Goal: Navigation & Orientation: Find specific page/section

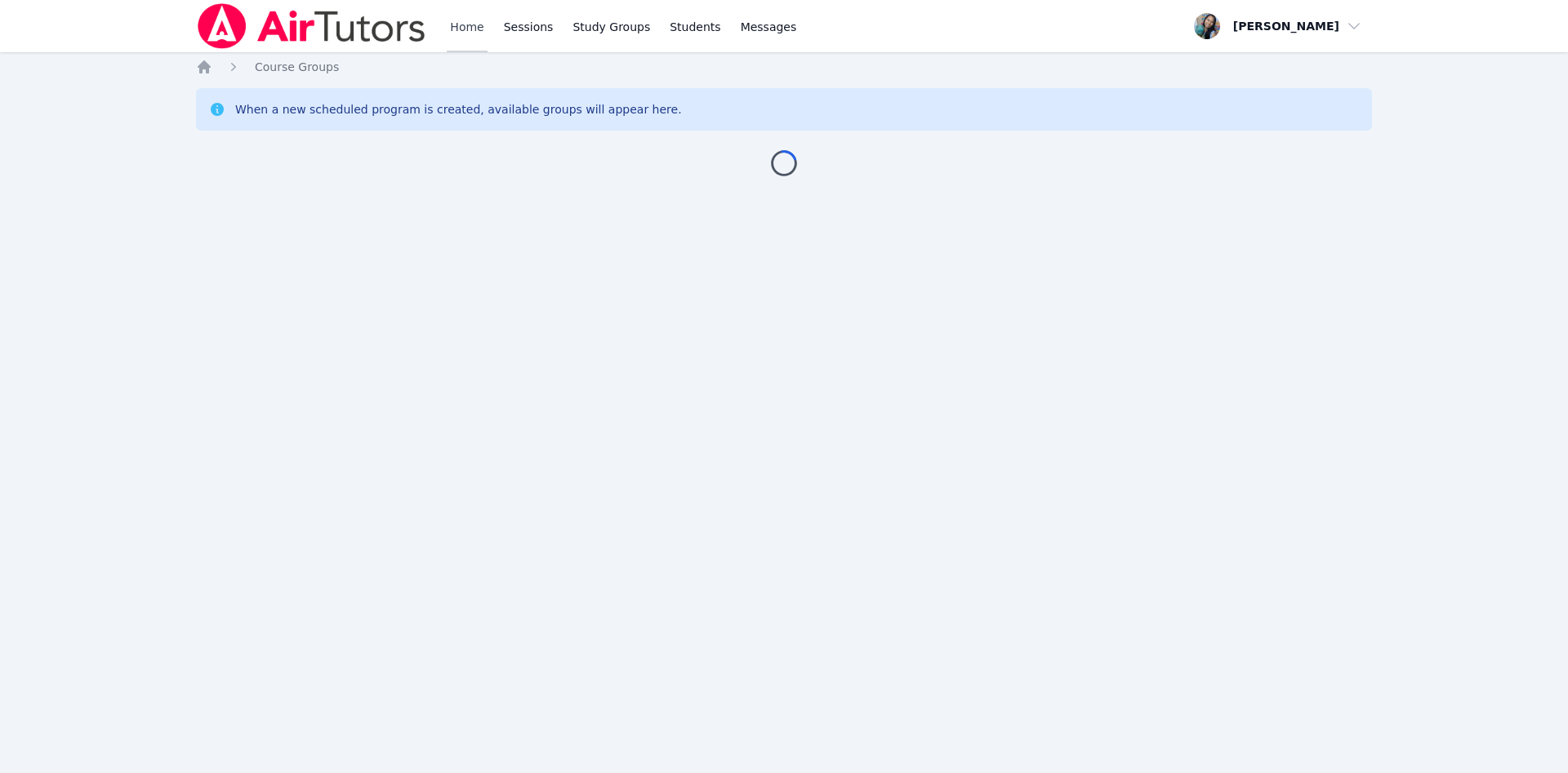
click at [463, 26] on link "Home" at bounding box center [466, 26] width 40 height 53
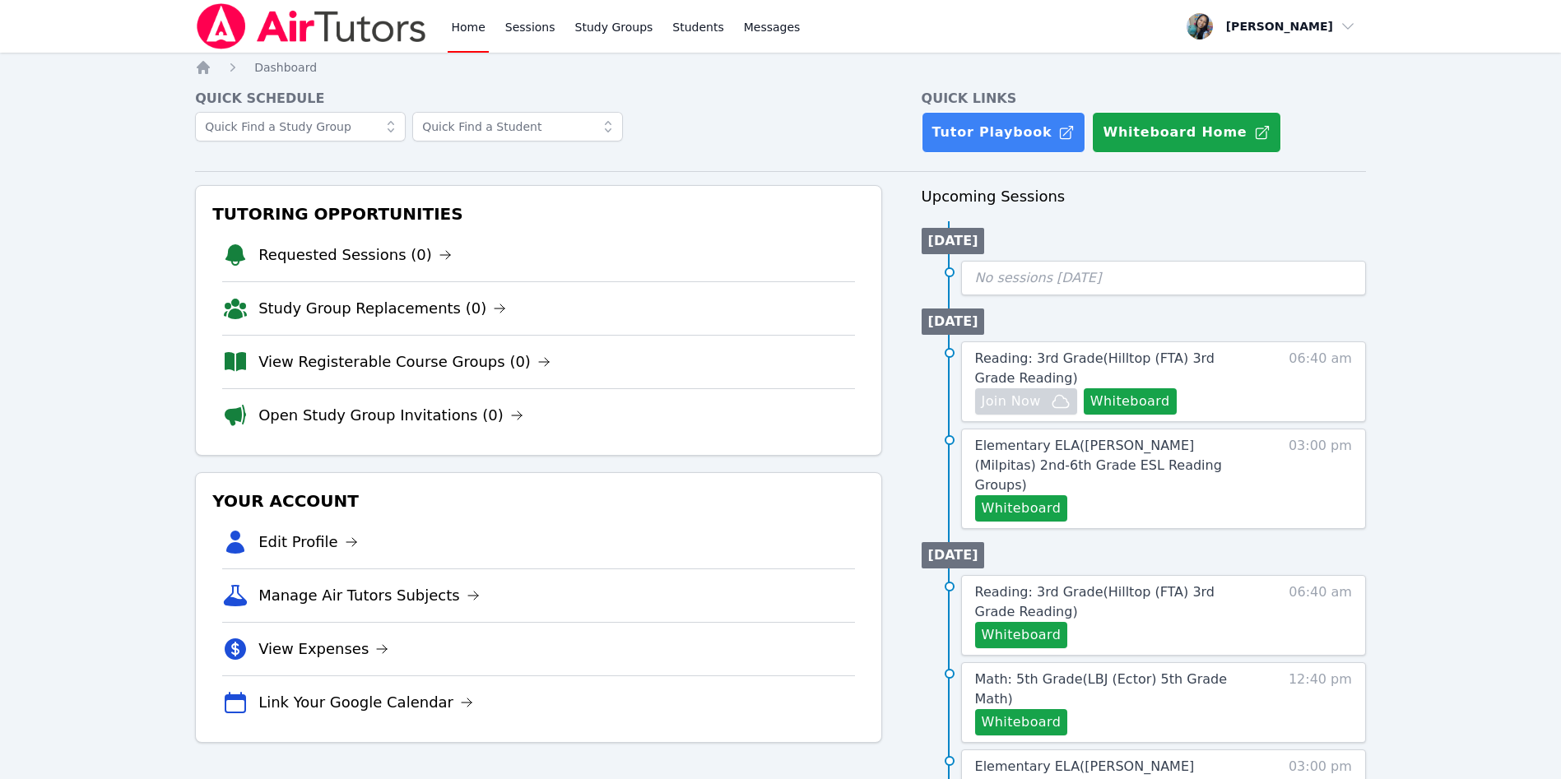
click at [835, 398] on li "Open Study Group Invitations (0)" at bounding box center [538, 414] width 632 height 53
click at [820, 170] on div "Quick Schedule Quick Links Tutor Playbook Whiteboard Home Tutoring Opportunitie…" at bounding box center [780, 750] width 1171 height 1322
click at [1239, 265] on div "No sessions today" at bounding box center [1163, 278] width 405 height 35
click at [481, 26] on link "Home" at bounding box center [468, 26] width 40 height 53
click at [1108, 455] on link "Elementary ELA ( Curtner (Milpitas) 2nd-6th Grade ESL Reading Groups )" at bounding box center [1116, 465] width 283 height 59
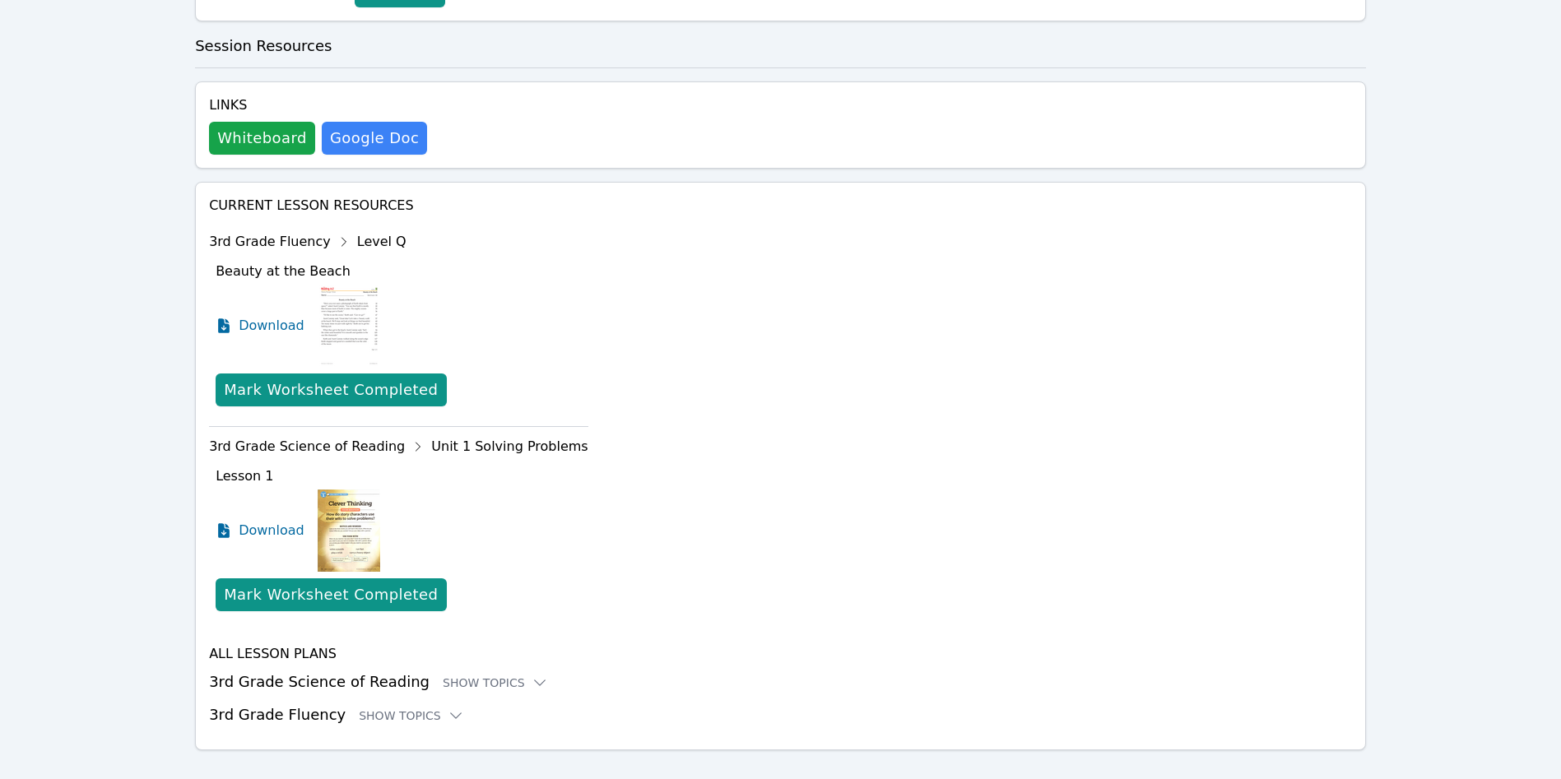
scroll to position [465, 0]
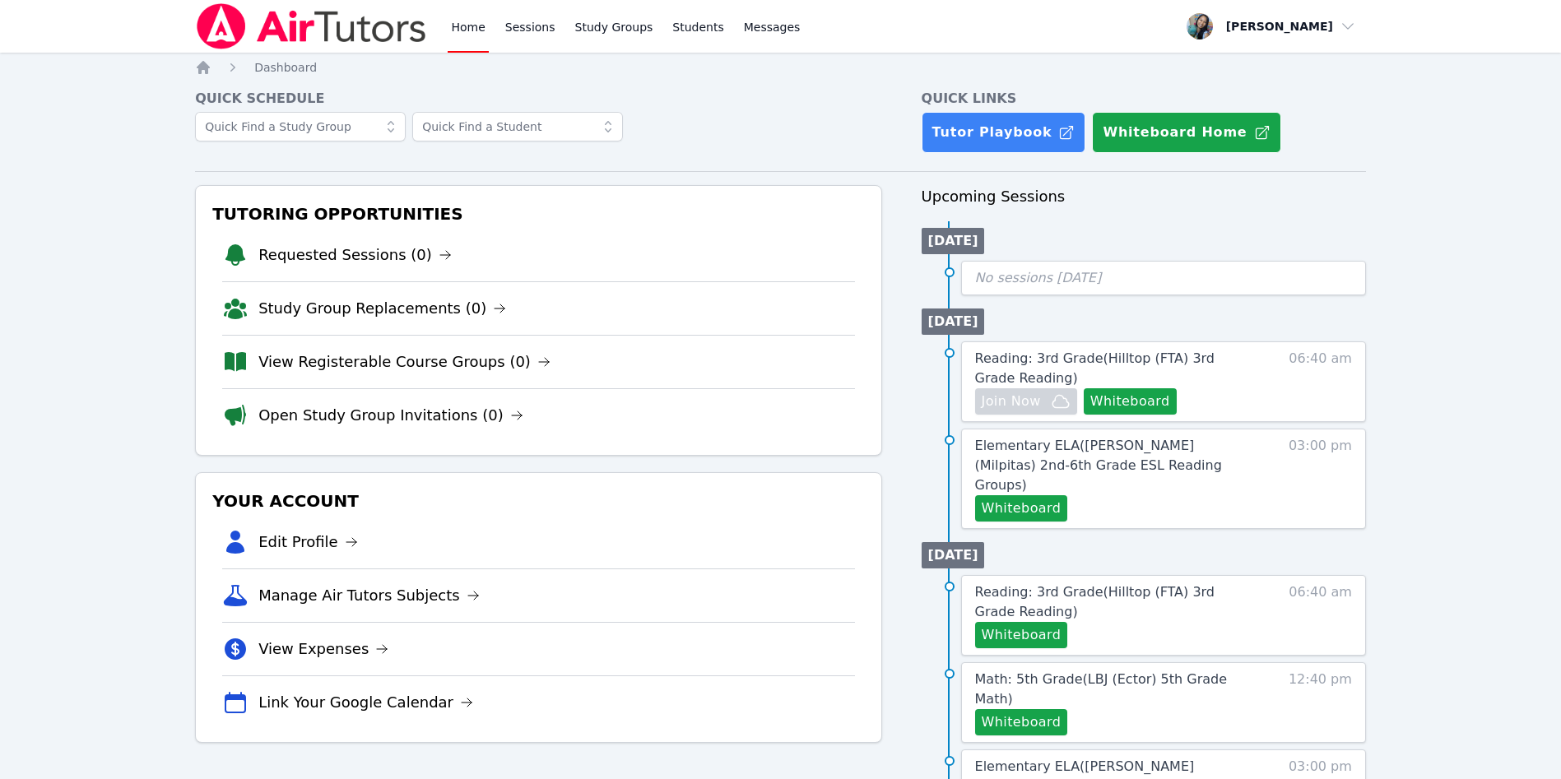
click at [847, 345] on li "View Registerable Course Groups (0)" at bounding box center [538, 361] width 632 height 53
click at [1037, 132] on link "Tutor Playbook" at bounding box center [1004, 132] width 165 height 41
click at [1132, 397] on button "Whiteboard" at bounding box center [1130, 401] width 93 height 26
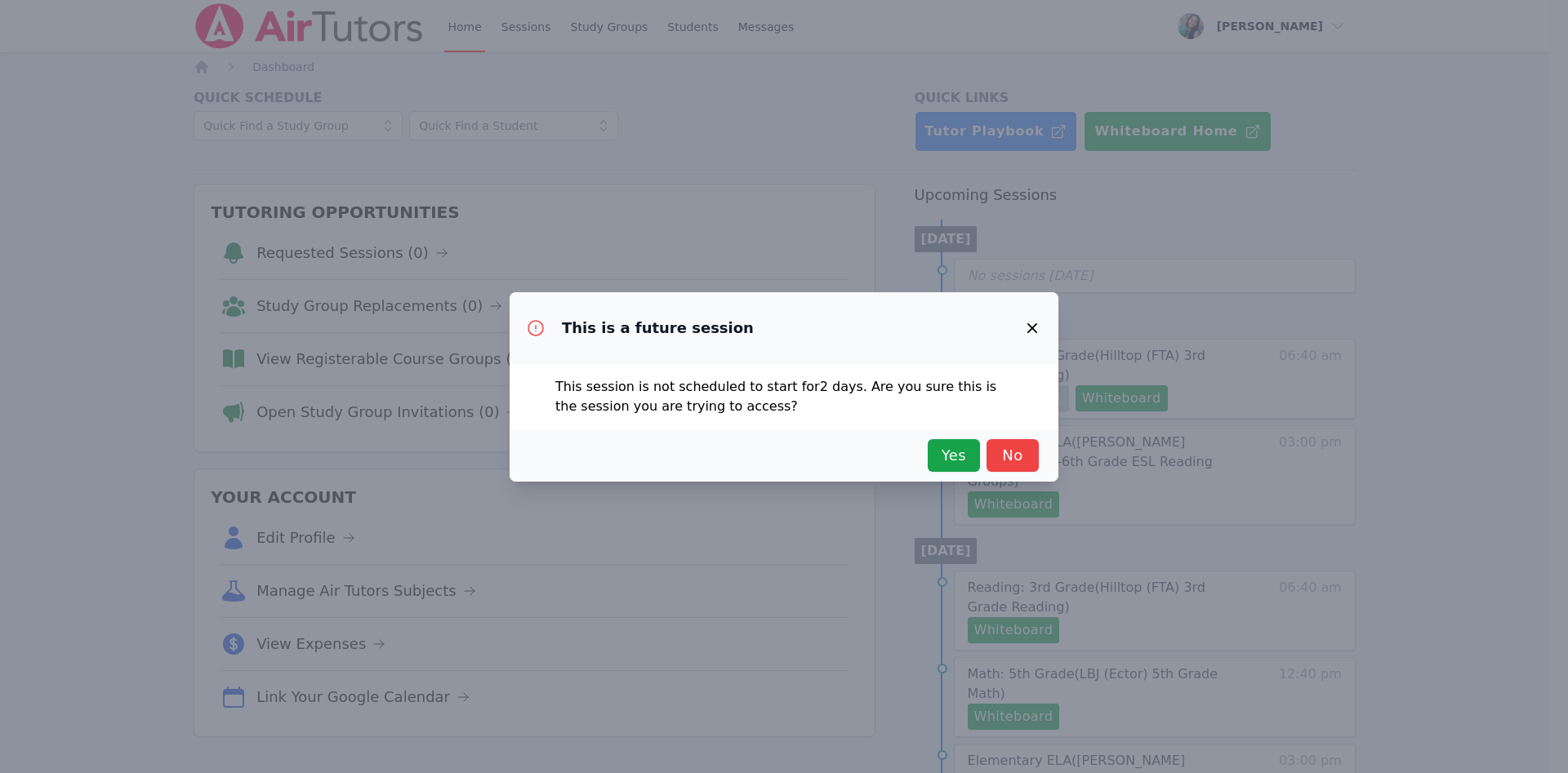
click at [957, 438] on div "Yes No" at bounding box center [784, 455] width 549 height 53
click at [962, 451] on span "Yes" at bounding box center [954, 455] width 36 height 23
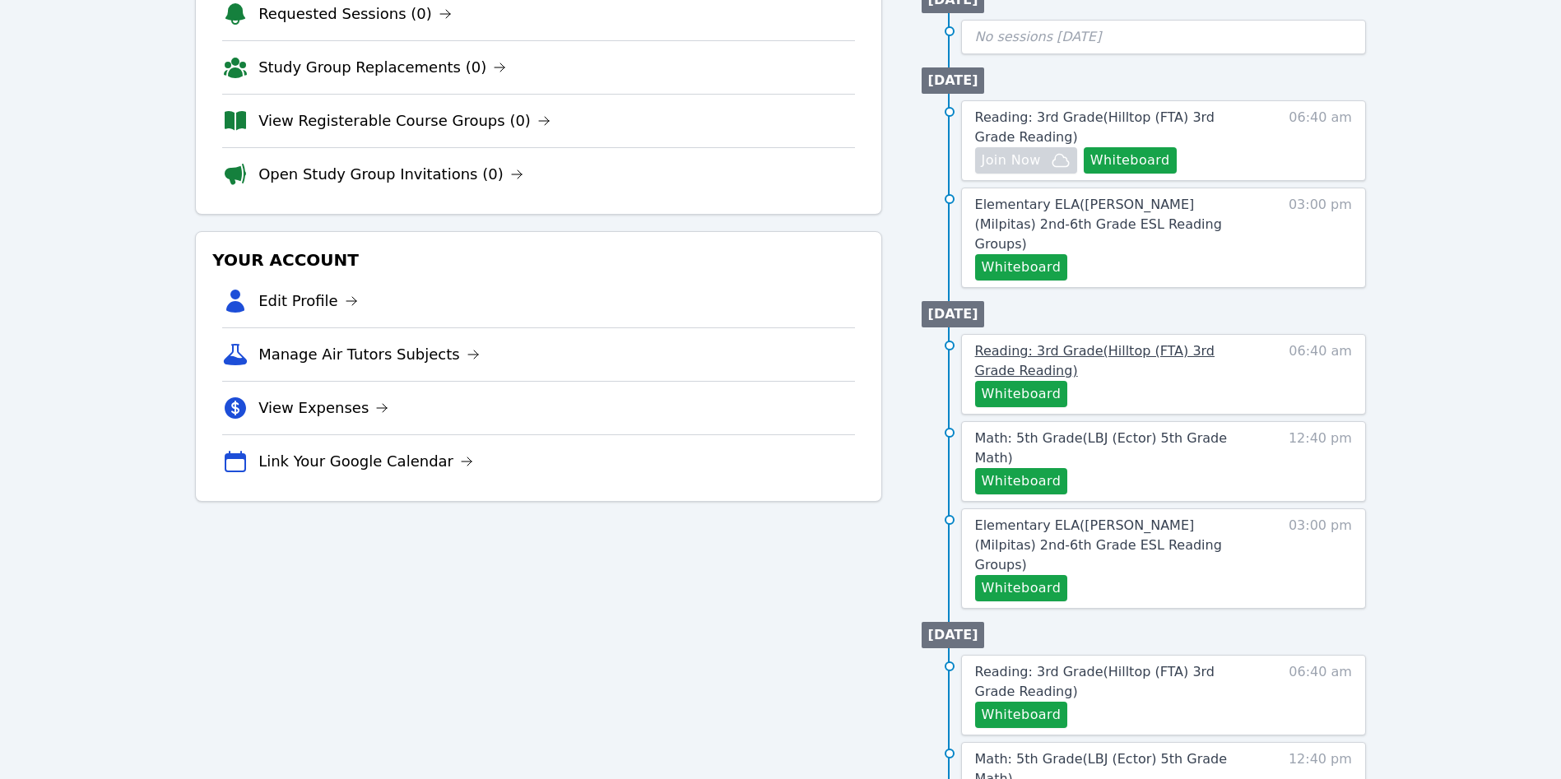
scroll to position [247, 0]
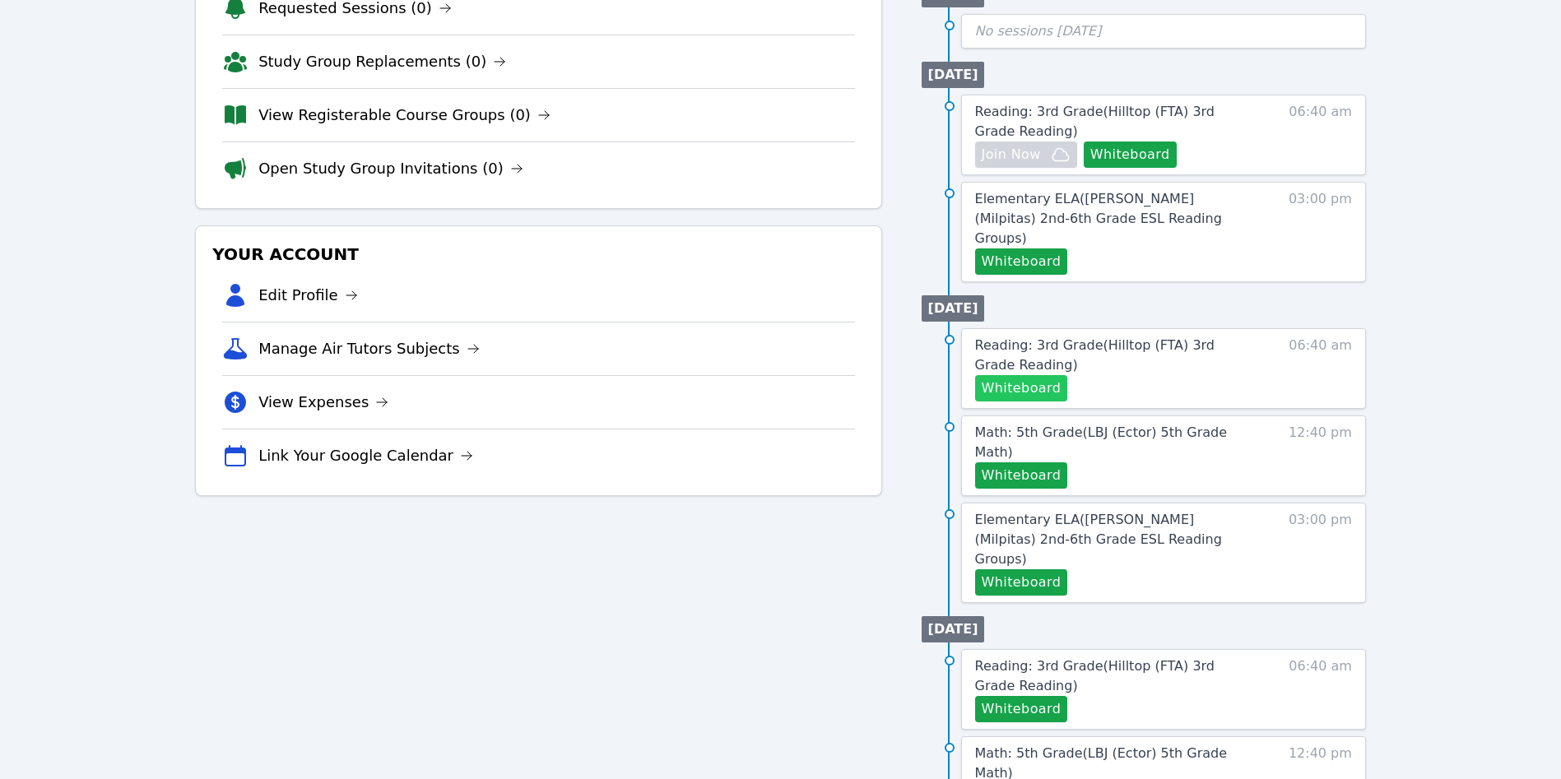
click at [1044, 375] on button "Whiteboard" at bounding box center [1021, 388] width 93 height 26
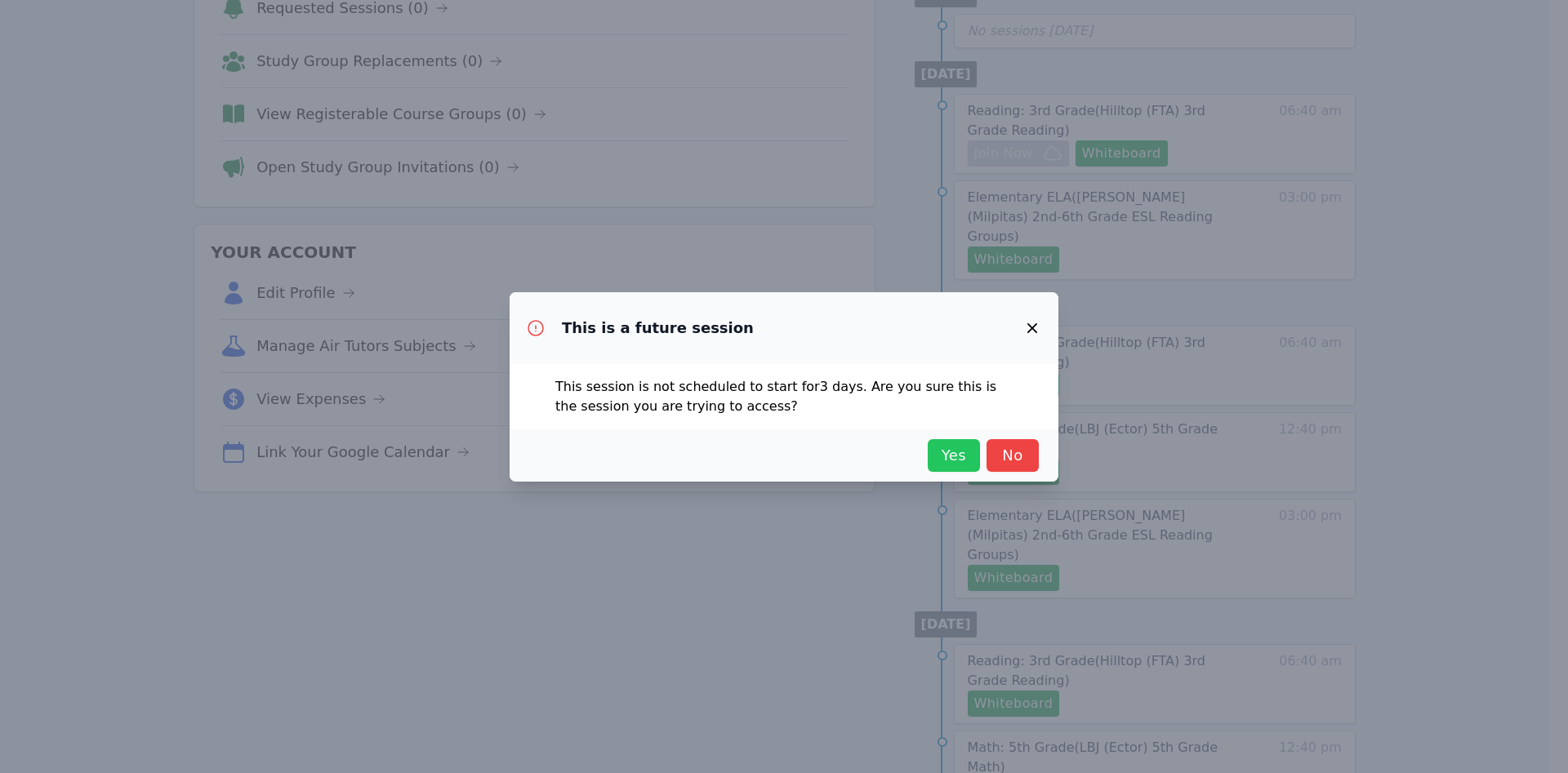
click at [941, 456] on span "Yes" at bounding box center [954, 455] width 36 height 23
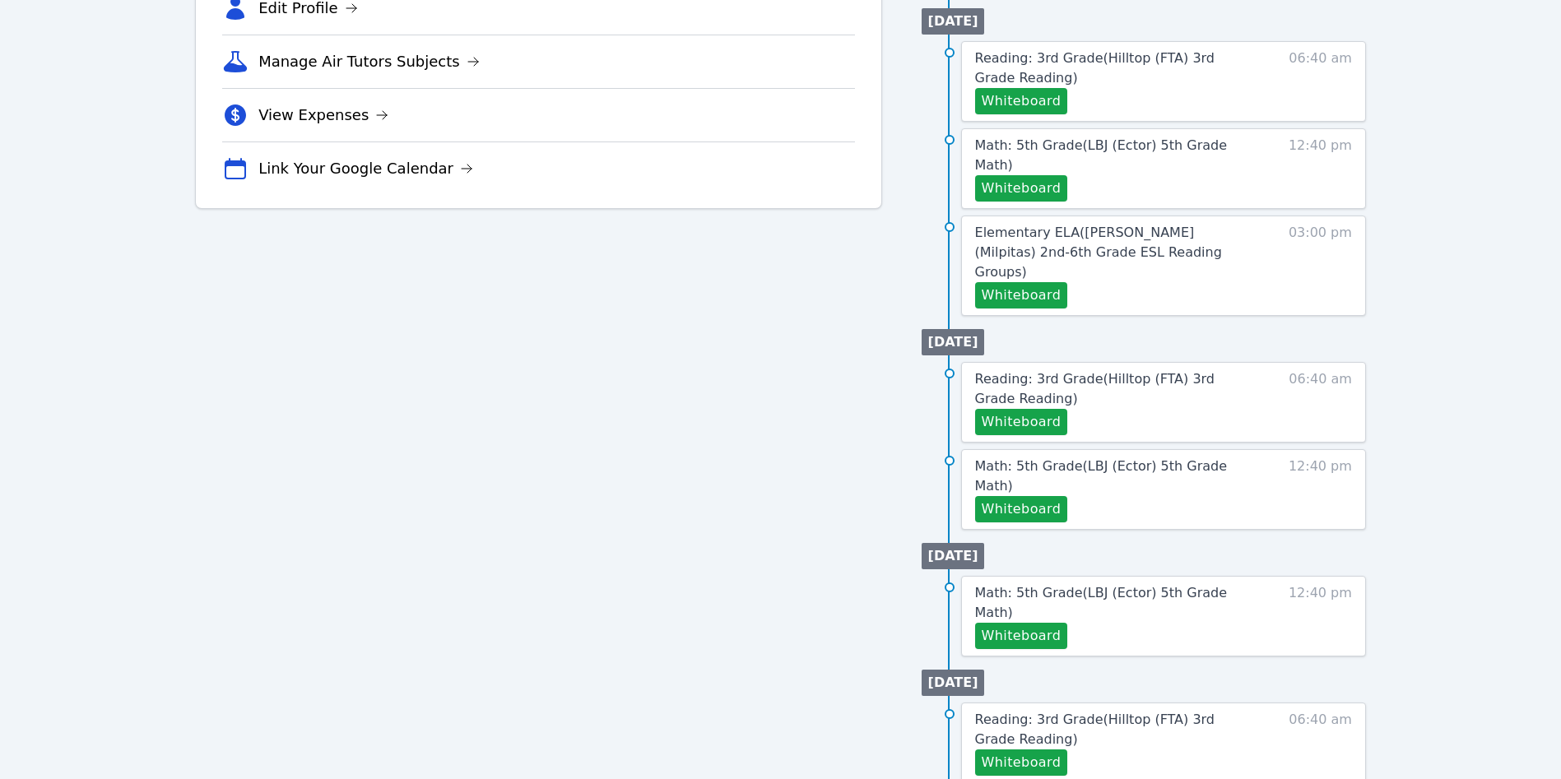
scroll to position [546, 0]
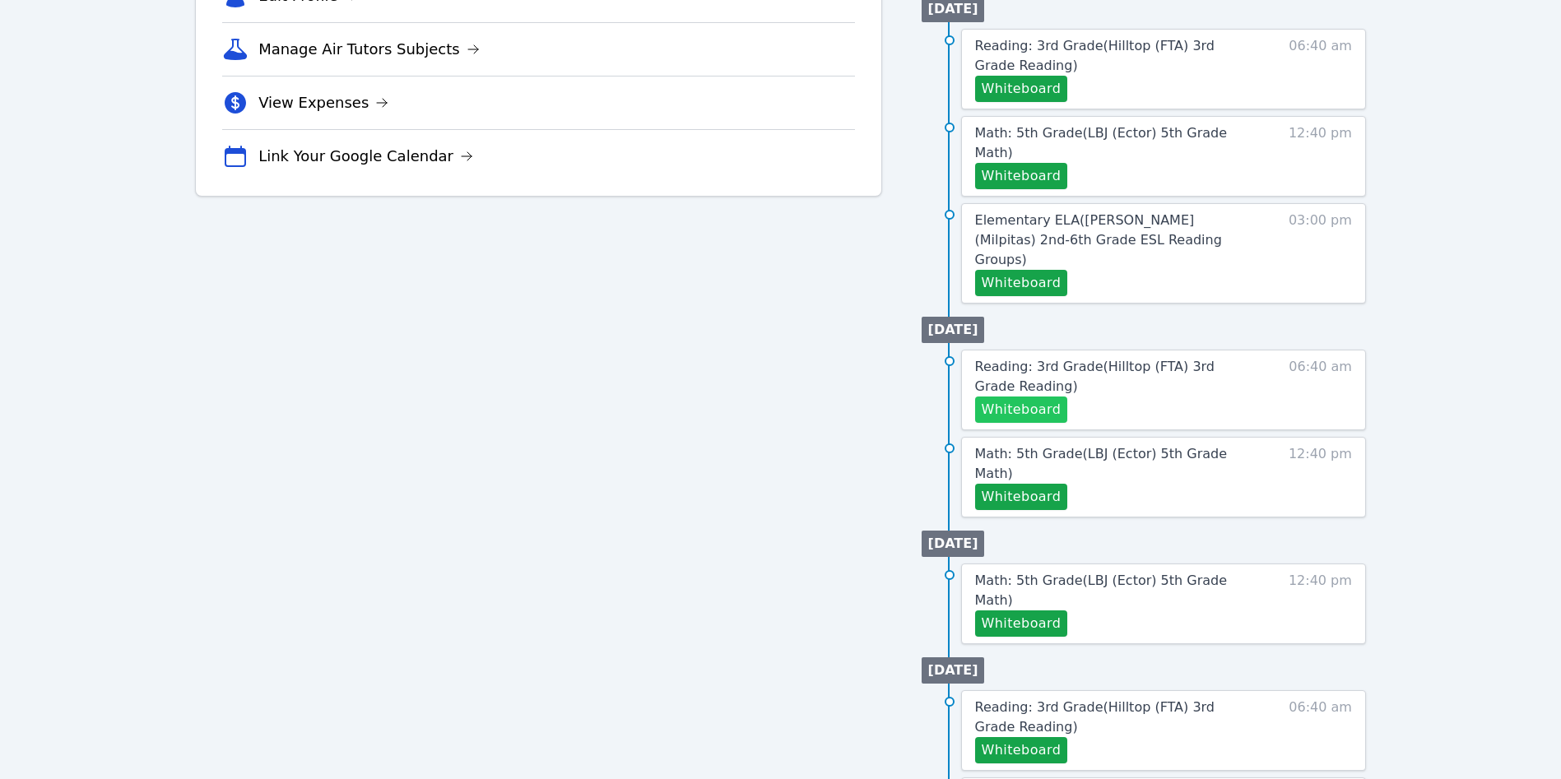
click at [1057, 397] on button "Whiteboard" at bounding box center [1021, 410] width 93 height 26
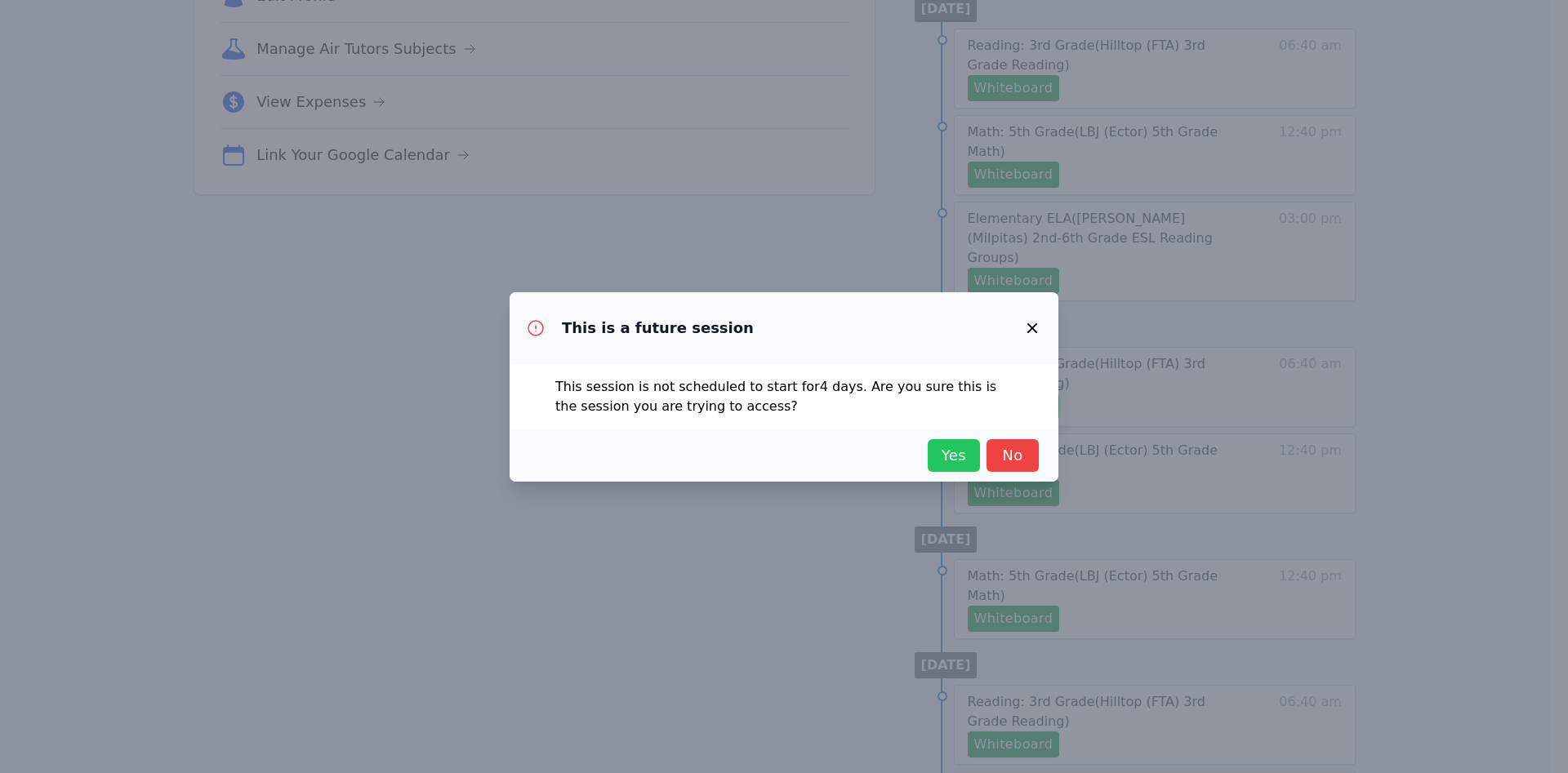
click at [942, 452] on span "Yes" at bounding box center [954, 455] width 36 height 23
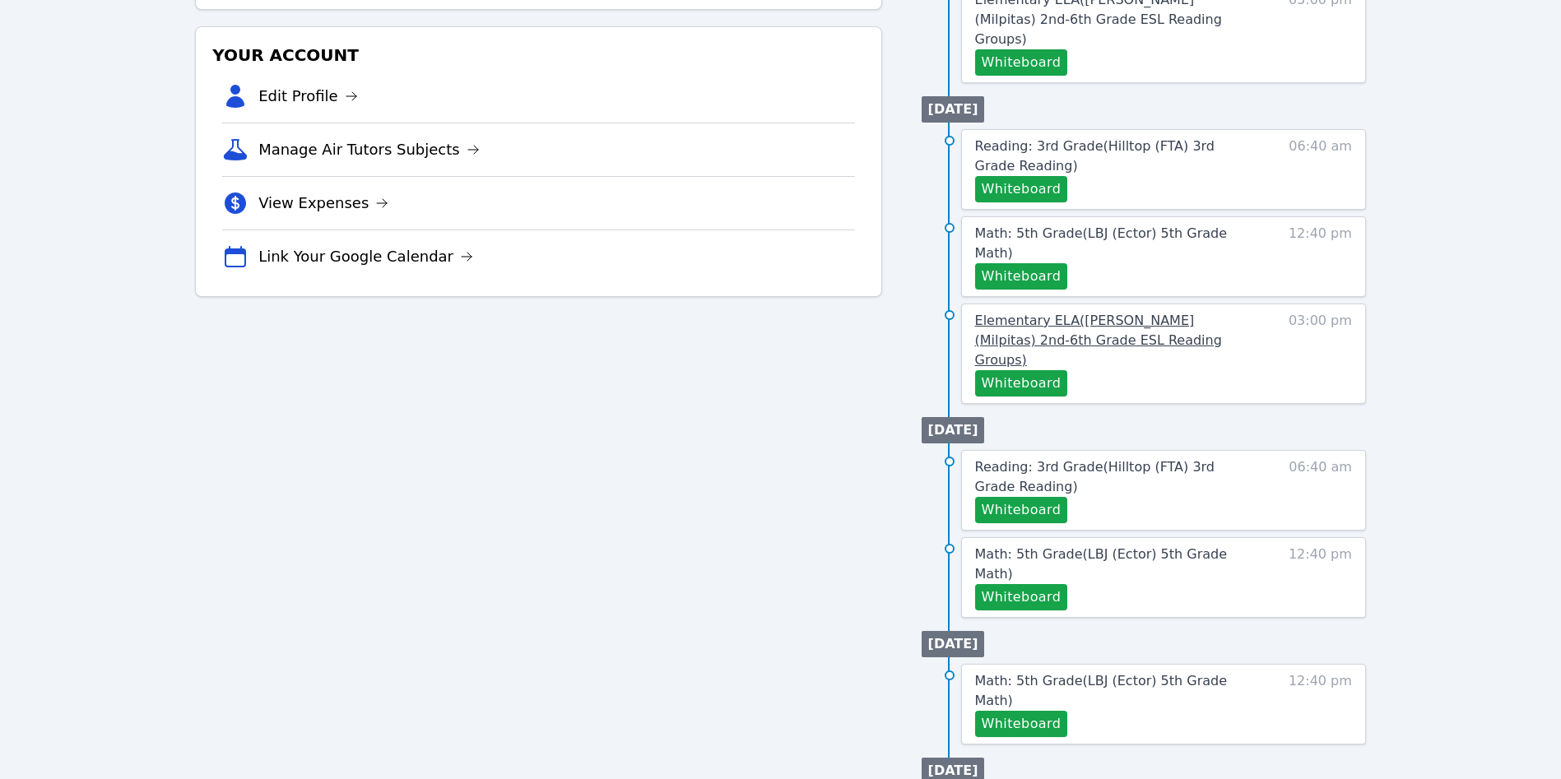
scroll to position [494, 0]
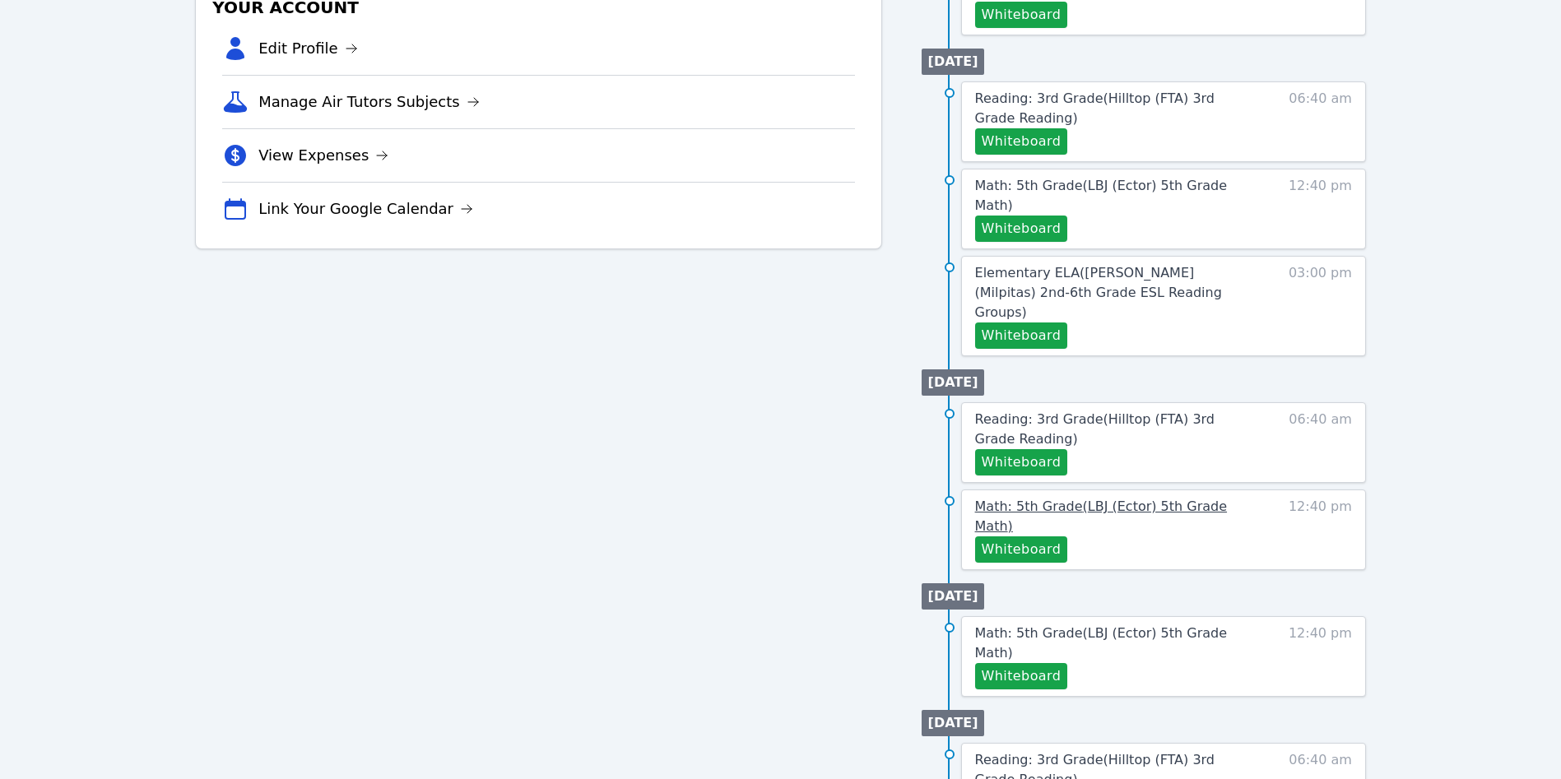
click at [1213, 499] on span "Math: 5th Grade ( LBJ (Ector) 5th Grade Math )" at bounding box center [1101, 516] width 253 height 35
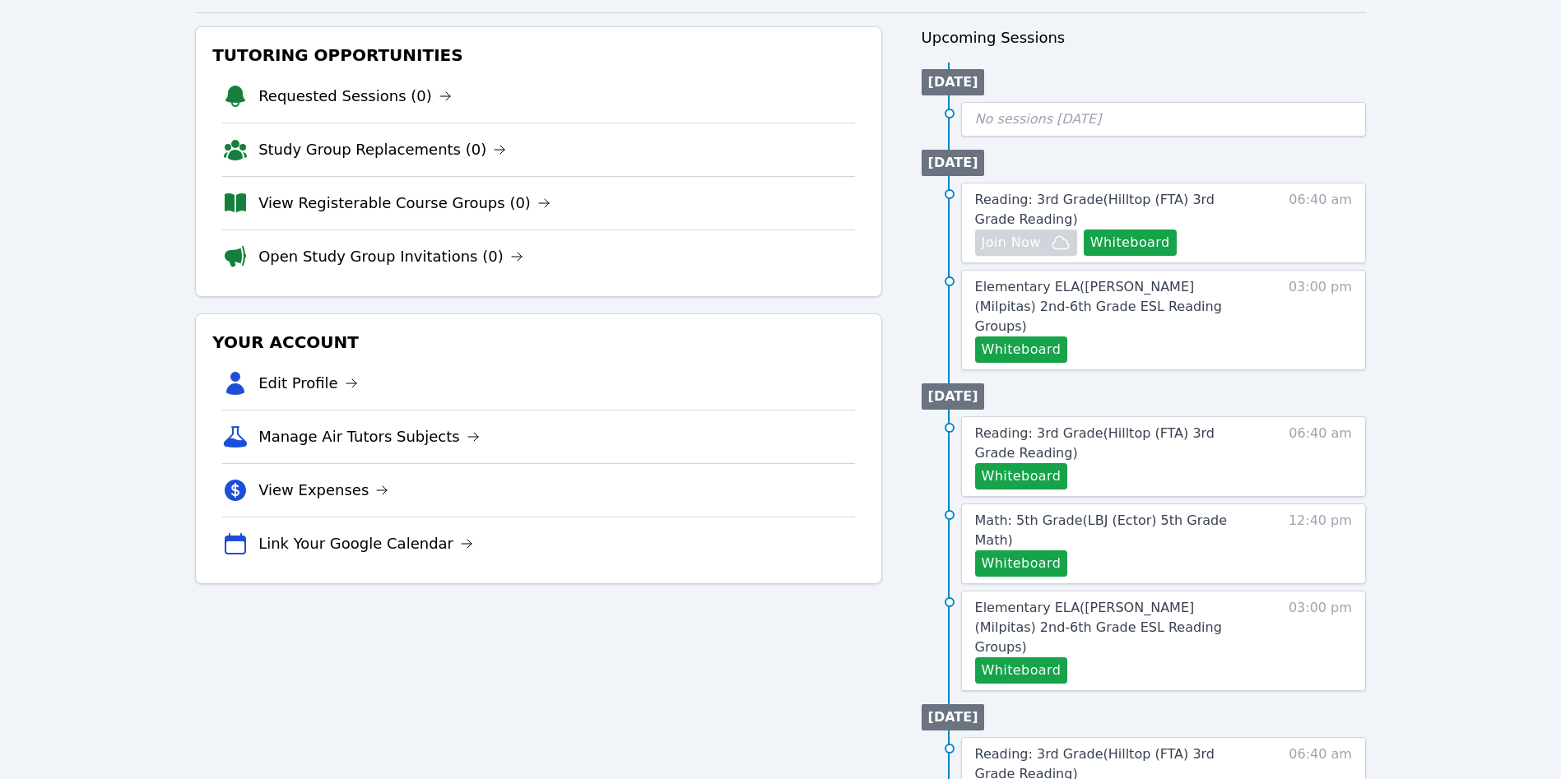
scroll to position [123, 0]
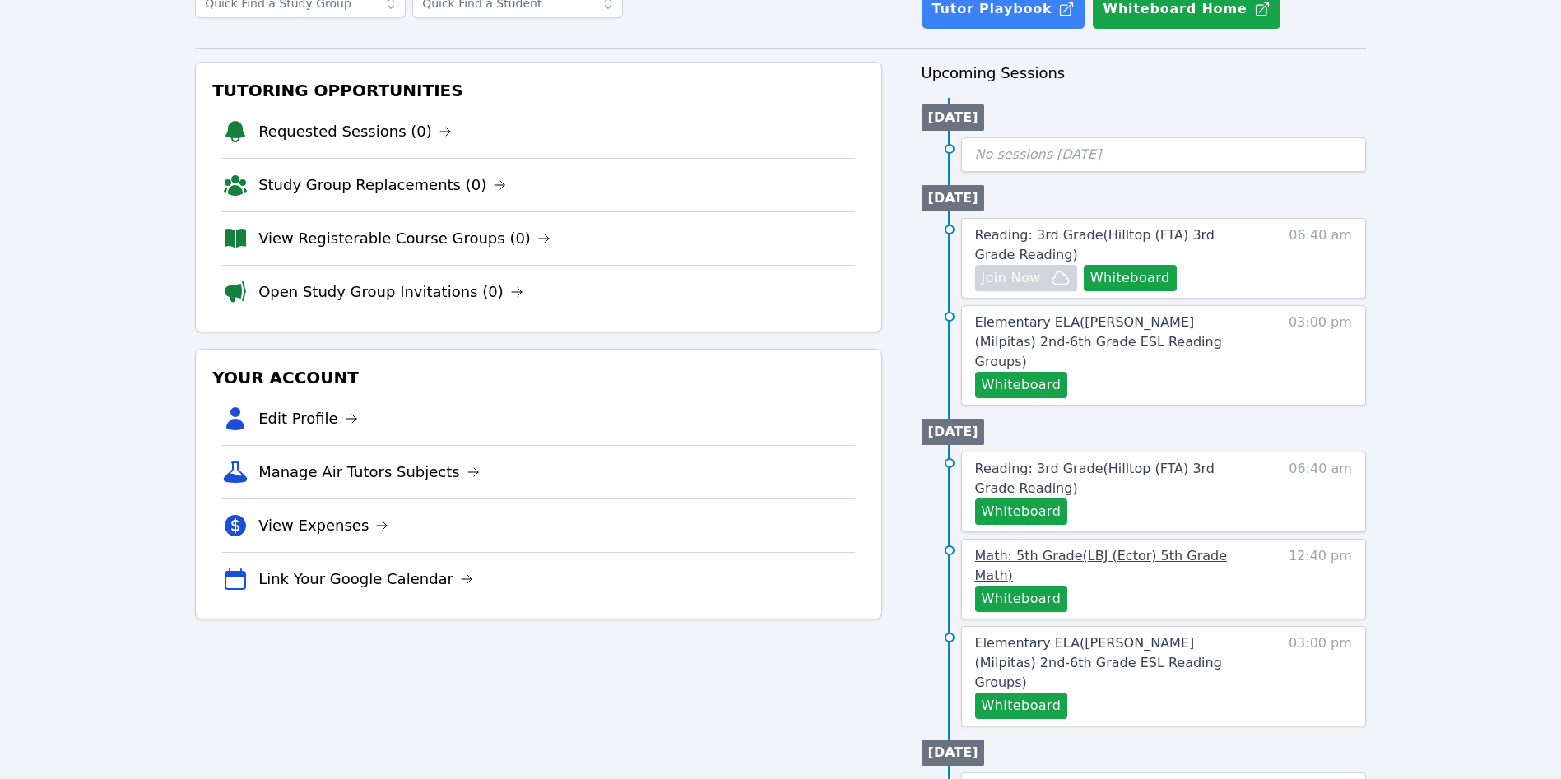
click at [1164, 548] on span "Math: 5th Grade ( LBJ (Ector) 5th Grade Math )" at bounding box center [1101, 565] width 253 height 35
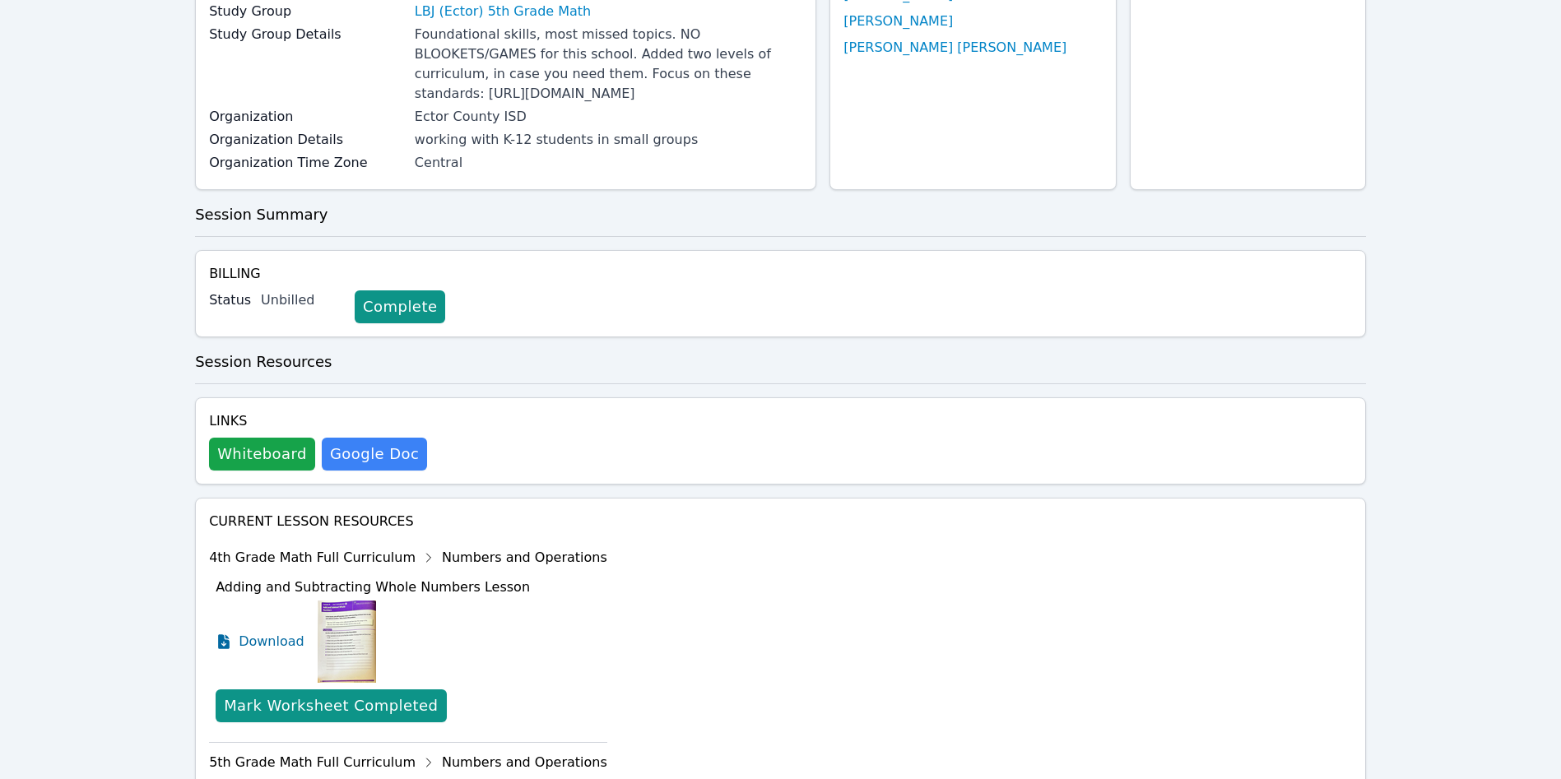
scroll to position [370, 0]
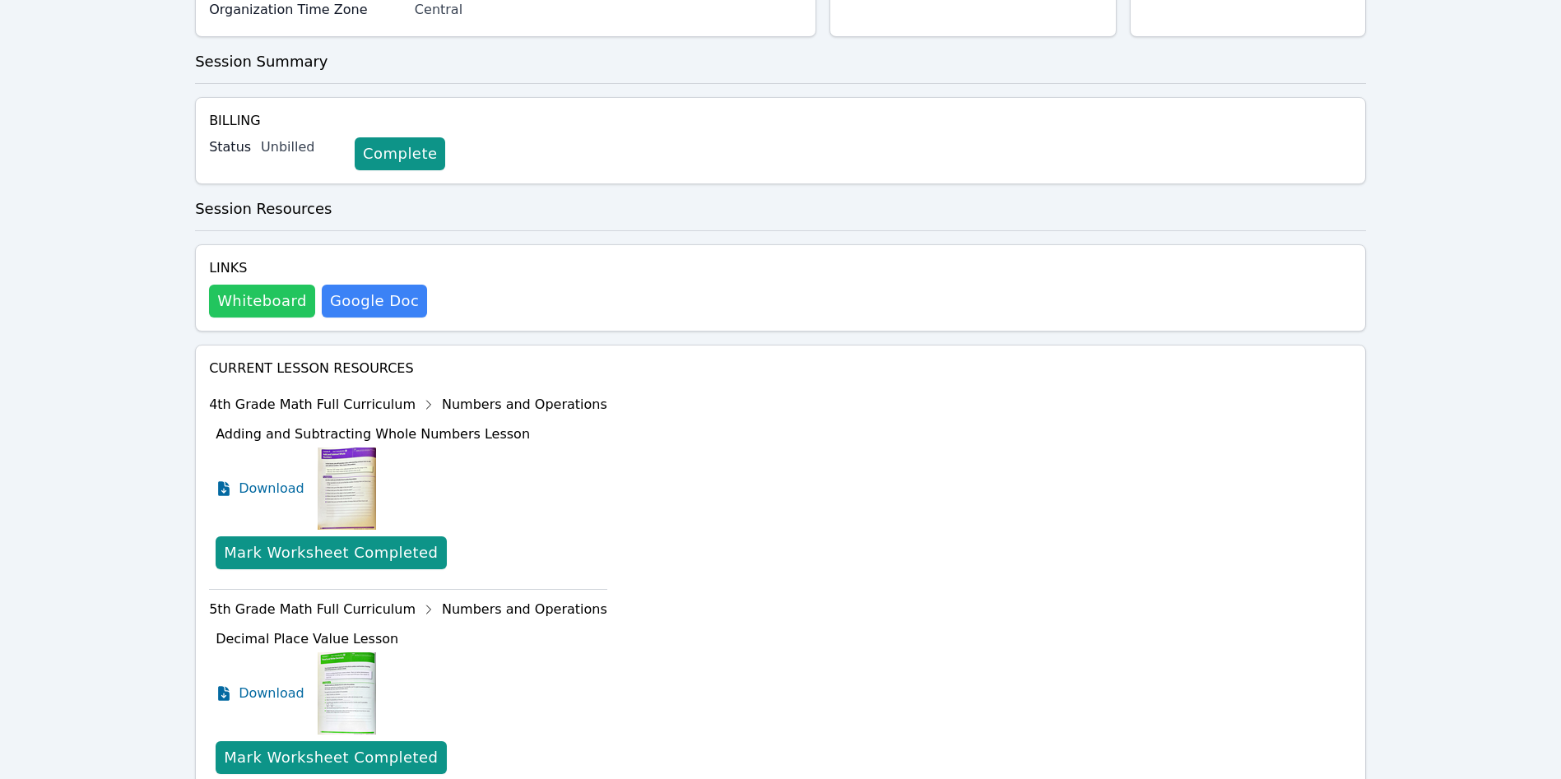
click at [240, 318] on button "Whiteboard" at bounding box center [262, 301] width 106 height 33
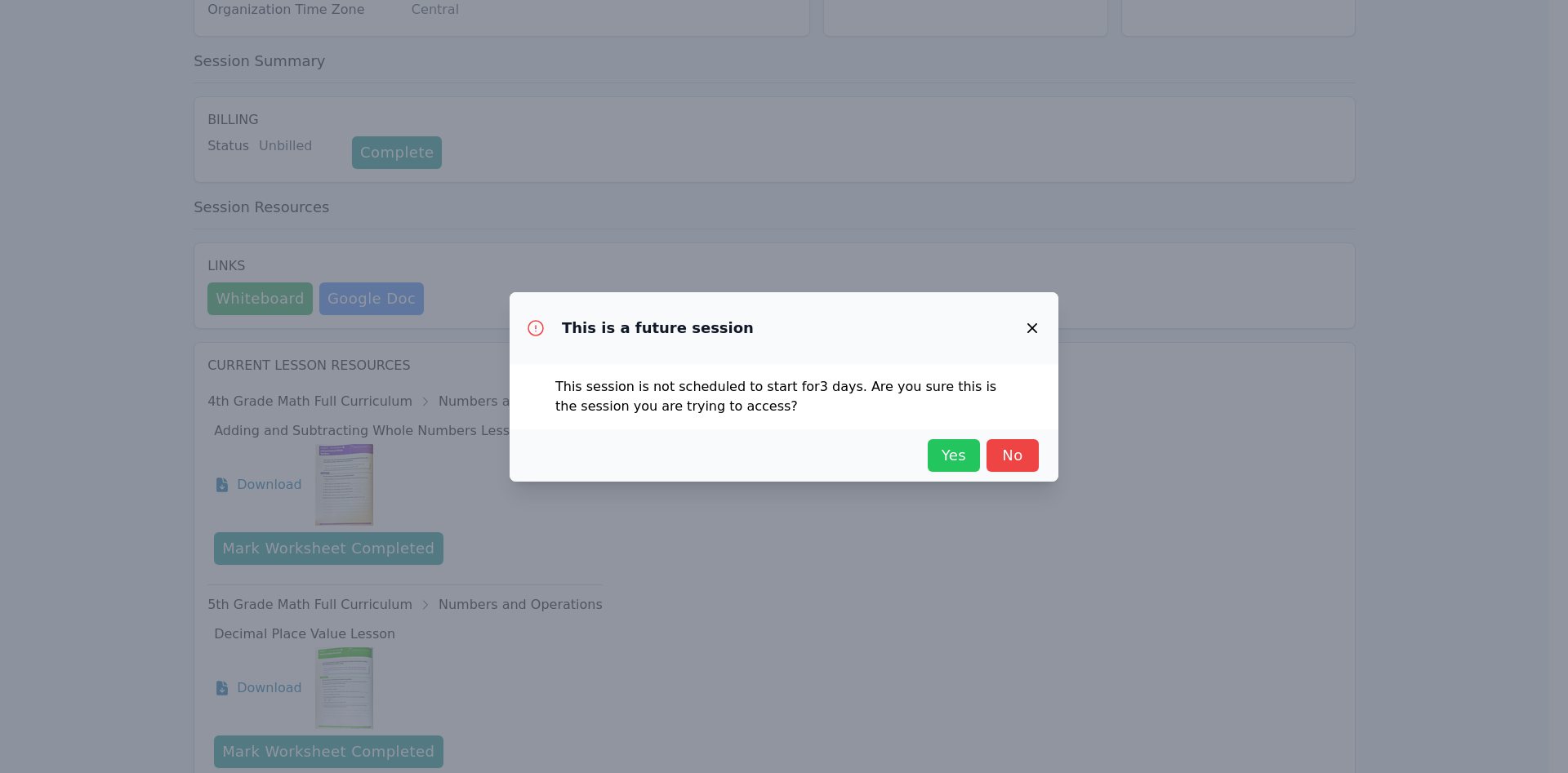
click at [955, 469] on button "Yes" at bounding box center [954, 455] width 53 height 33
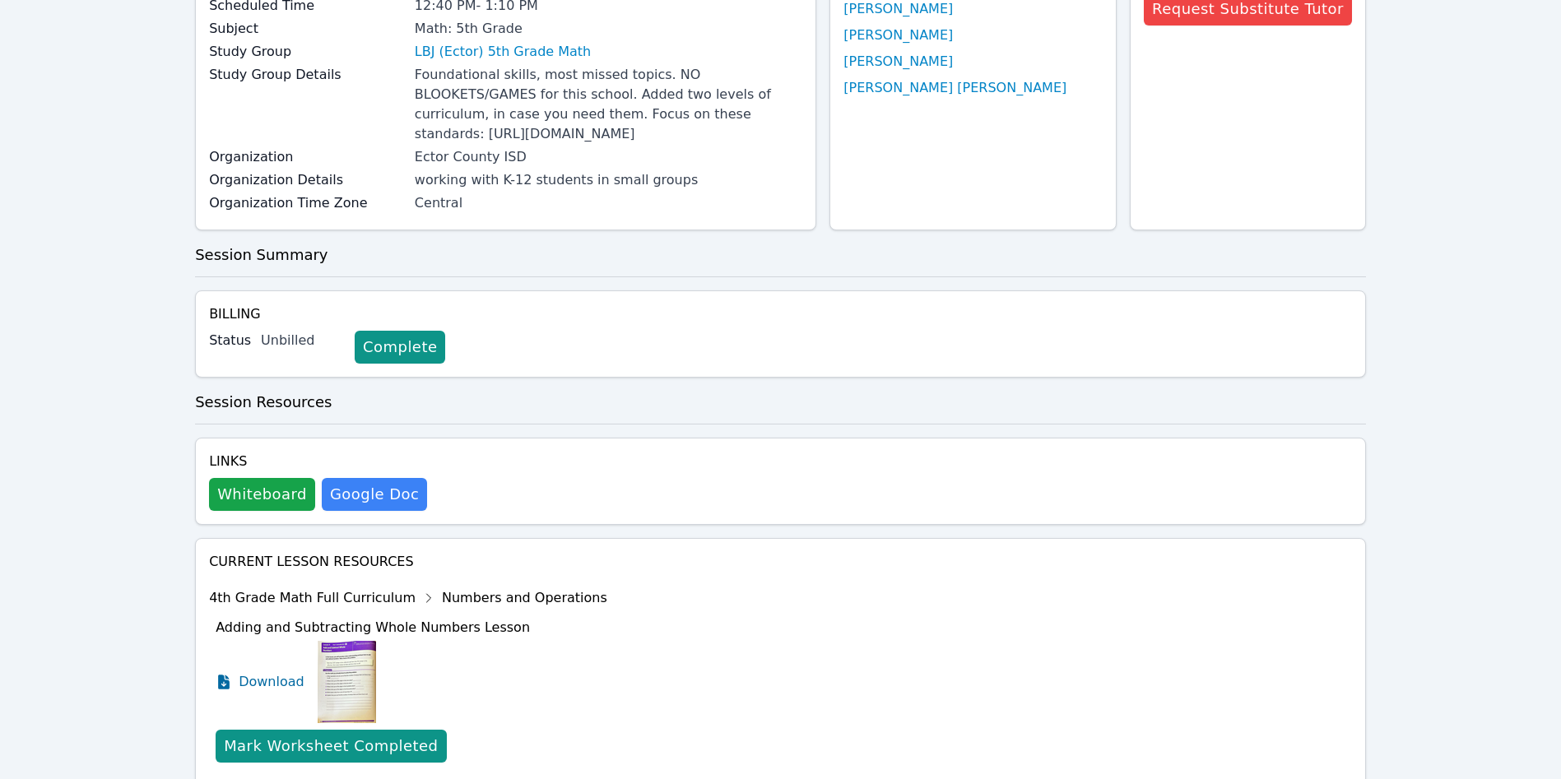
scroll to position [0, 0]
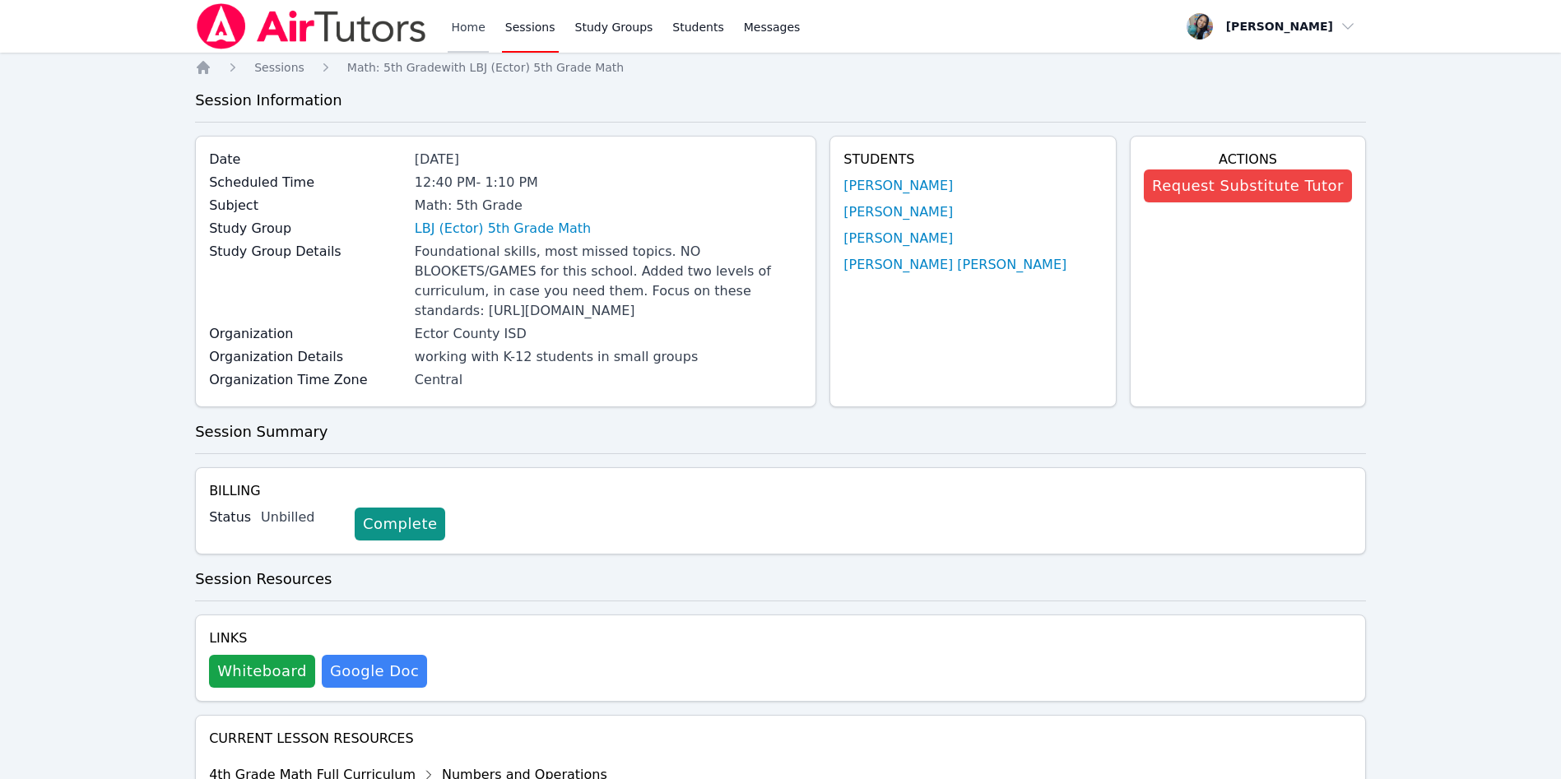
click at [481, 20] on link "Home" at bounding box center [468, 26] width 40 height 53
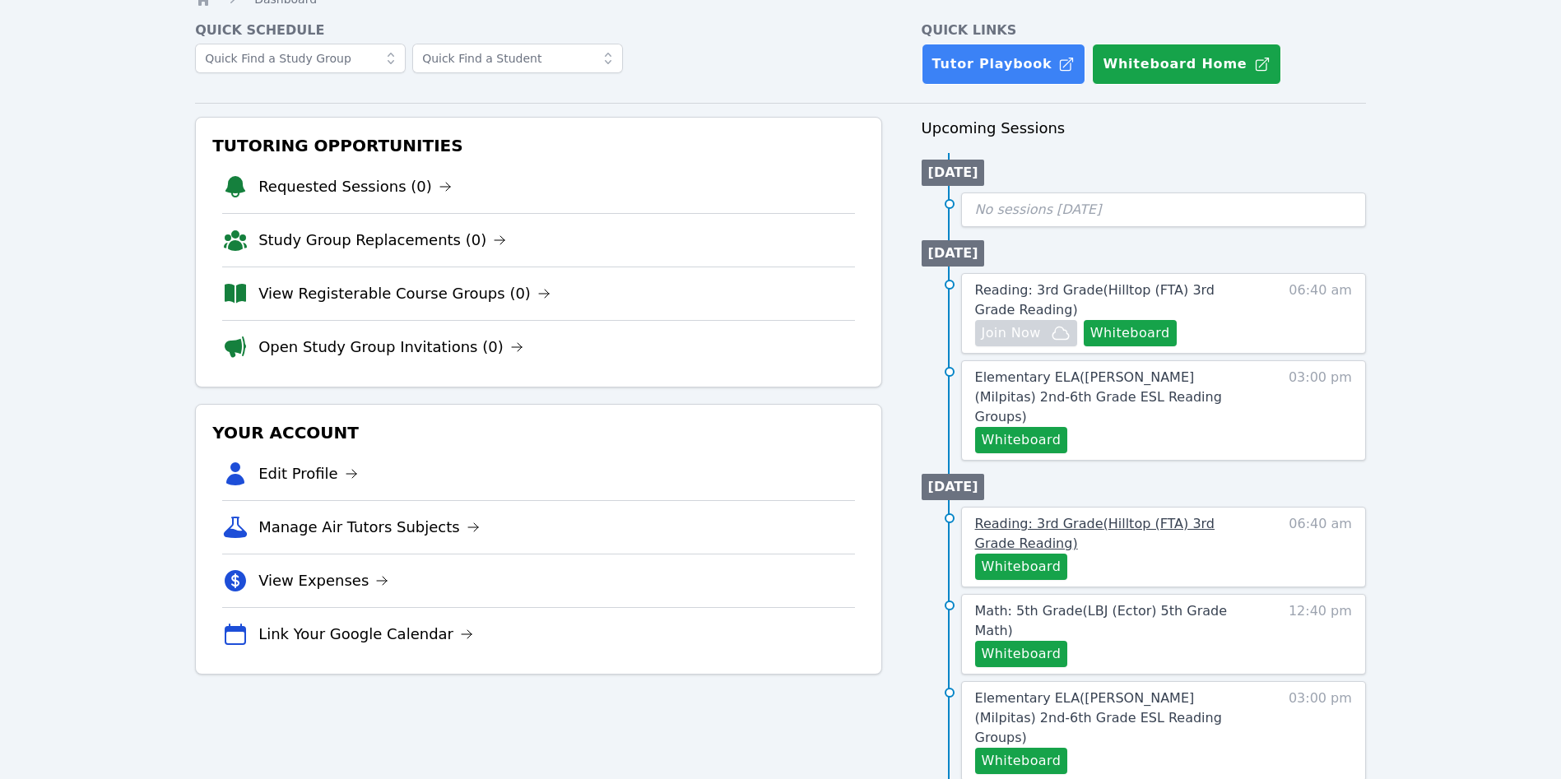
scroll to position [123, 0]
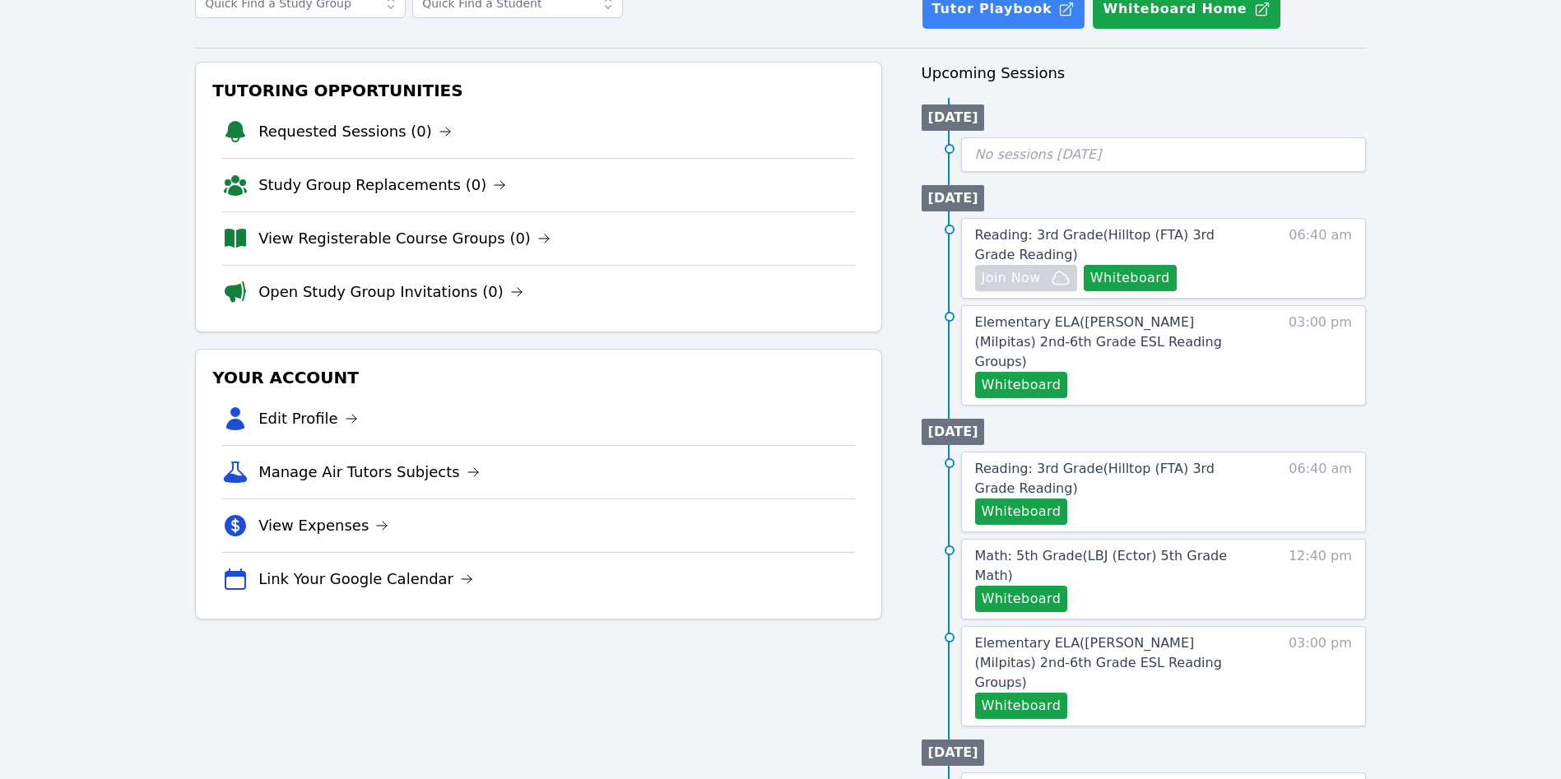
click at [899, 309] on div "Tutoring Opportunities Requested Sessions (0) Study Group Replacements (0) View…" at bounding box center [780, 675] width 1171 height 1226
click at [910, 479] on div "Tutoring Opportunities Requested Sessions (0) Study Group Replacements (0) View…" at bounding box center [780, 675] width 1171 height 1226
click at [1149, 548] on span "Math: 5th Grade ( LBJ (Ector) 5th Grade Math )" at bounding box center [1101, 565] width 253 height 35
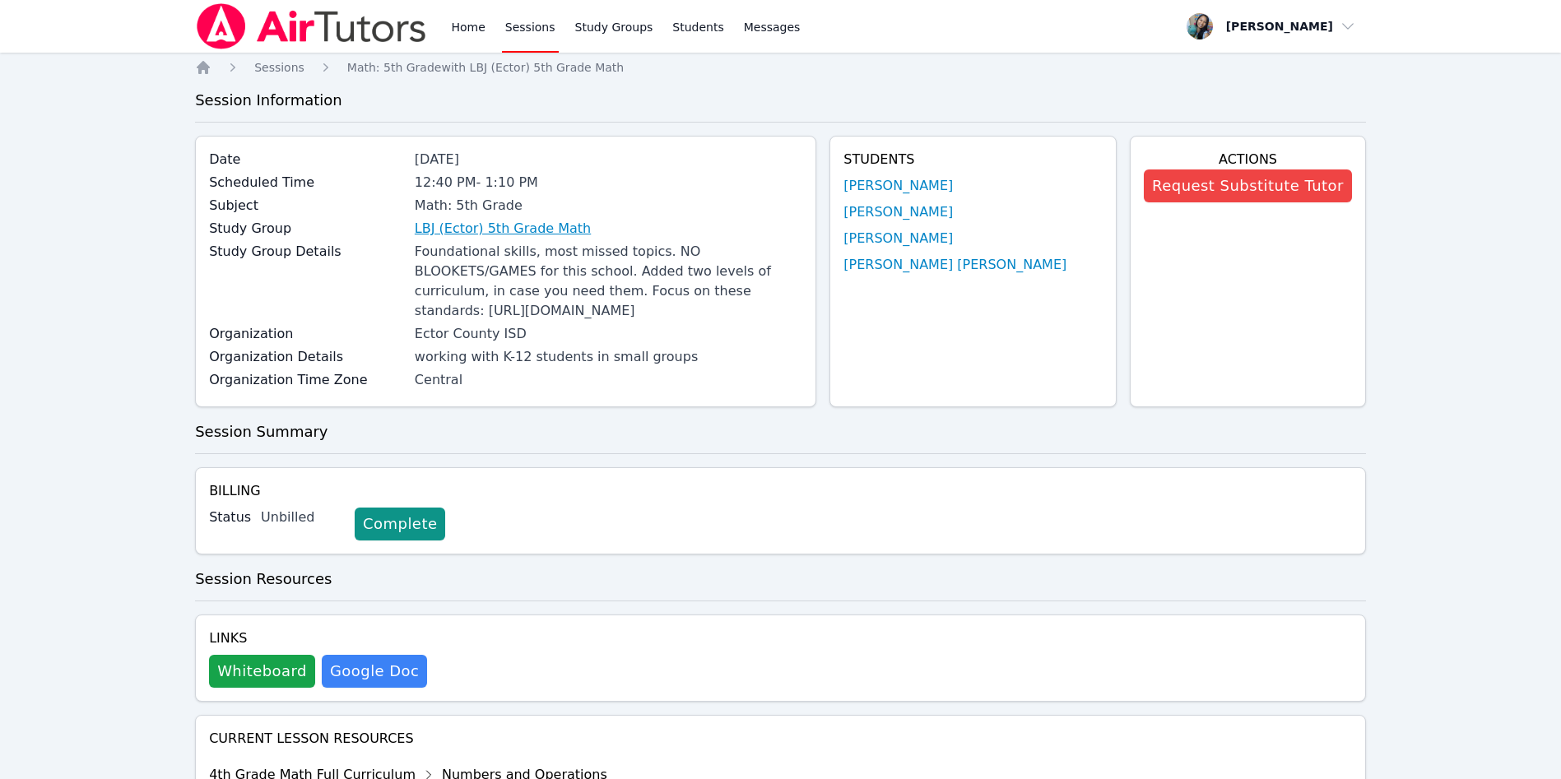
click at [555, 224] on link "LBJ (Ector) 5th Grade Math" at bounding box center [503, 229] width 176 height 20
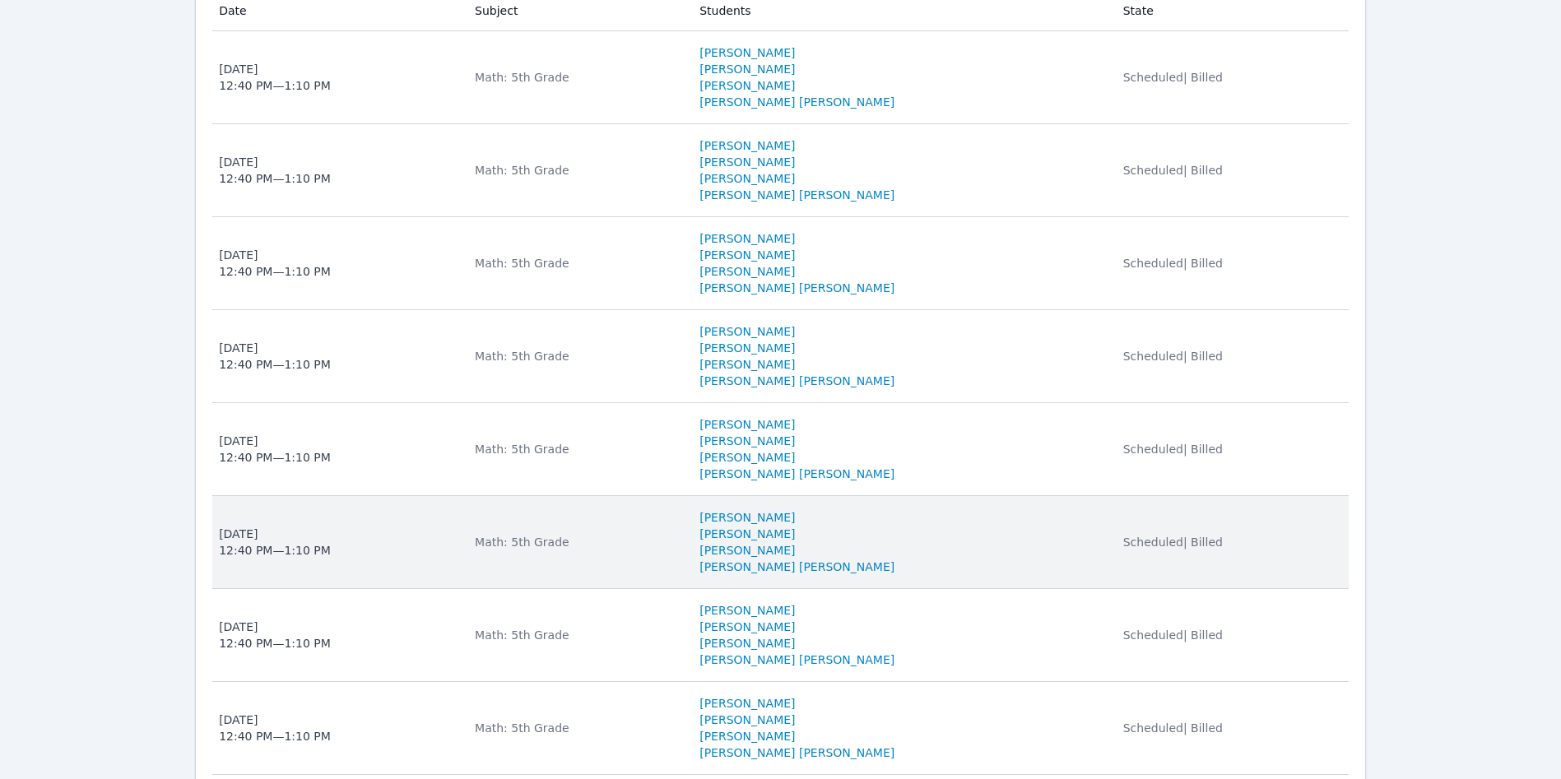
scroll to position [1605, 0]
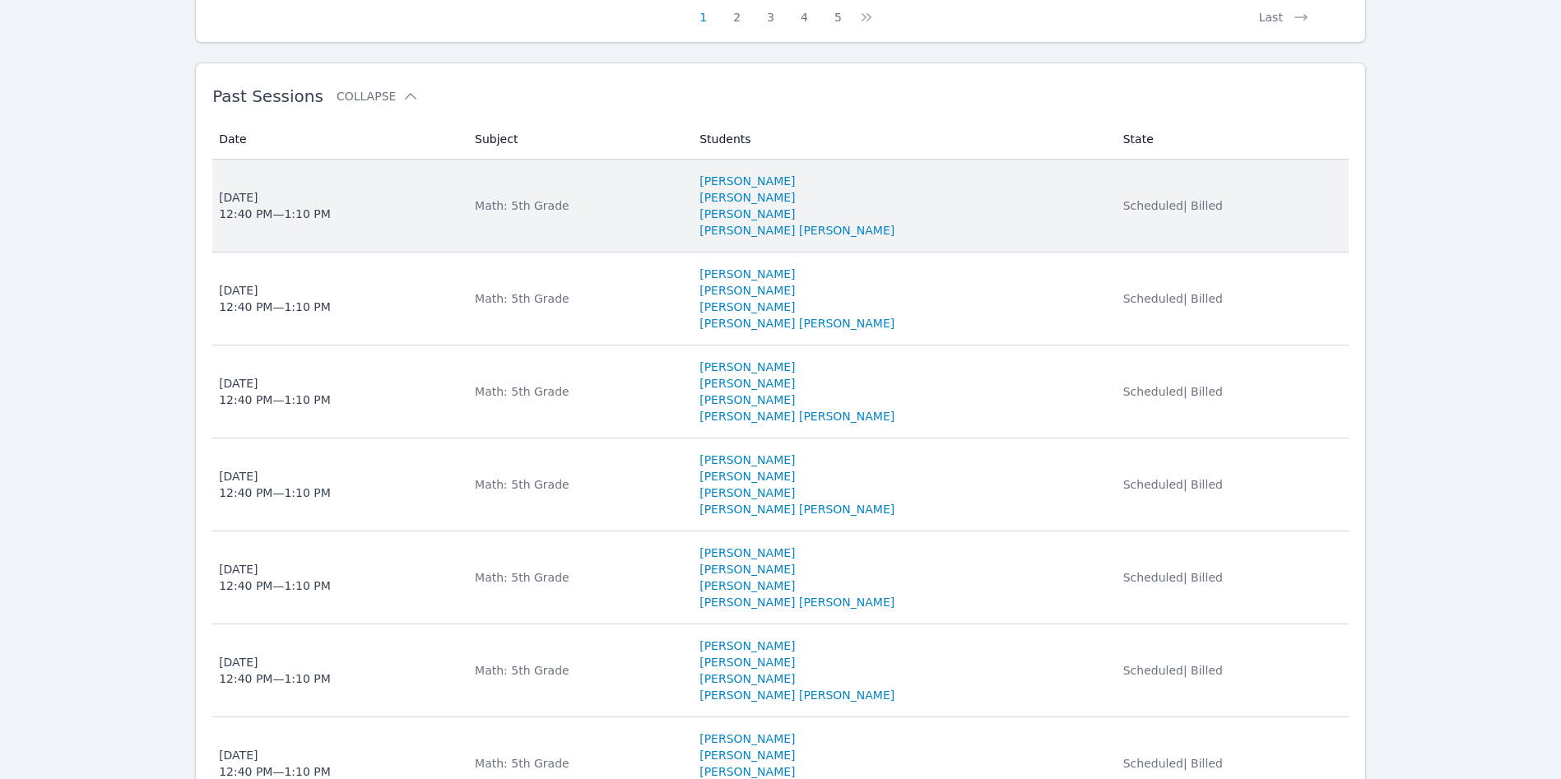
click at [964, 239] on li "ESTEVAN JR ADAME CASILLAS" at bounding box center [901, 230] width 403 height 16
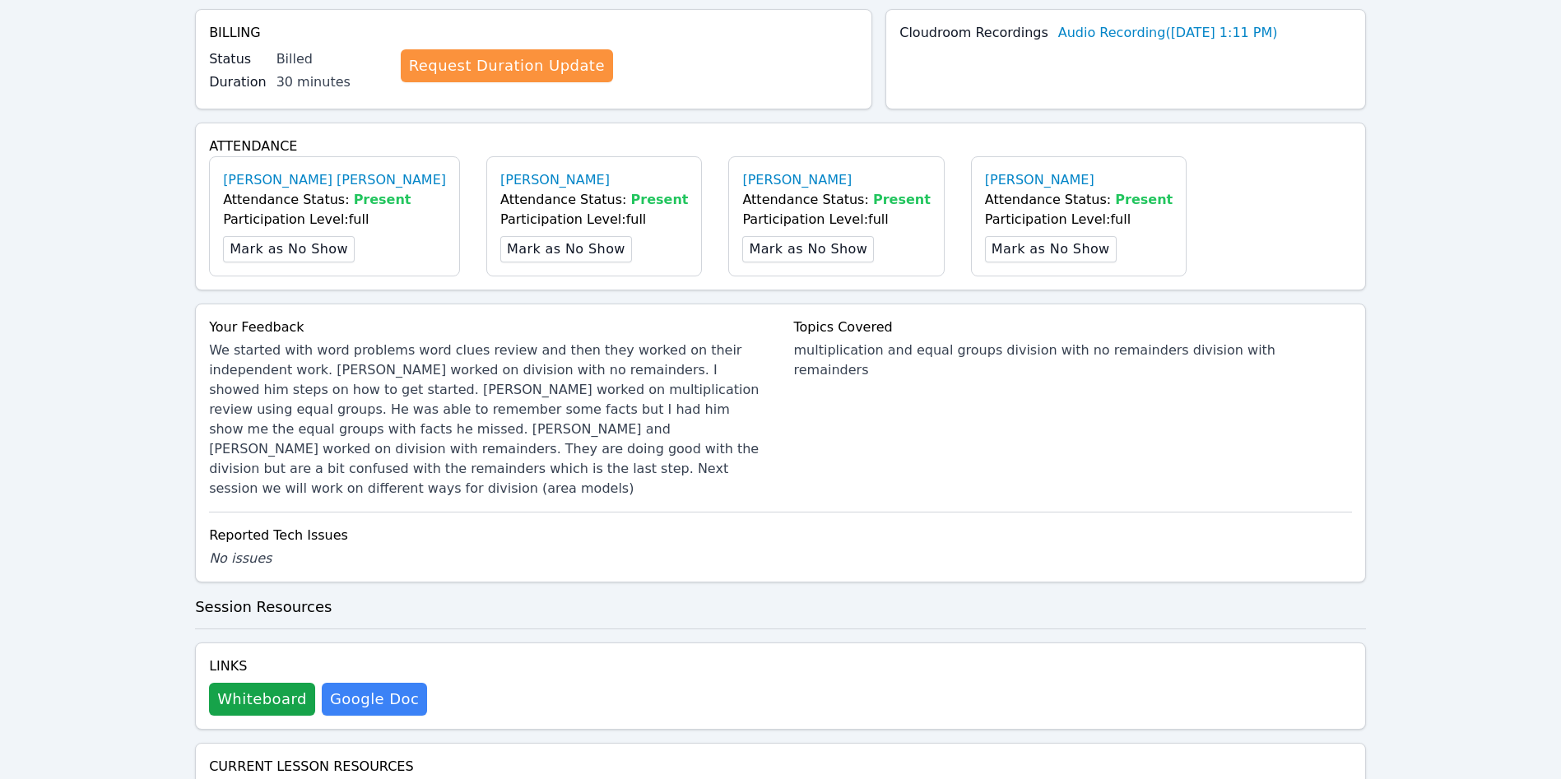
scroll to position [617, 0]
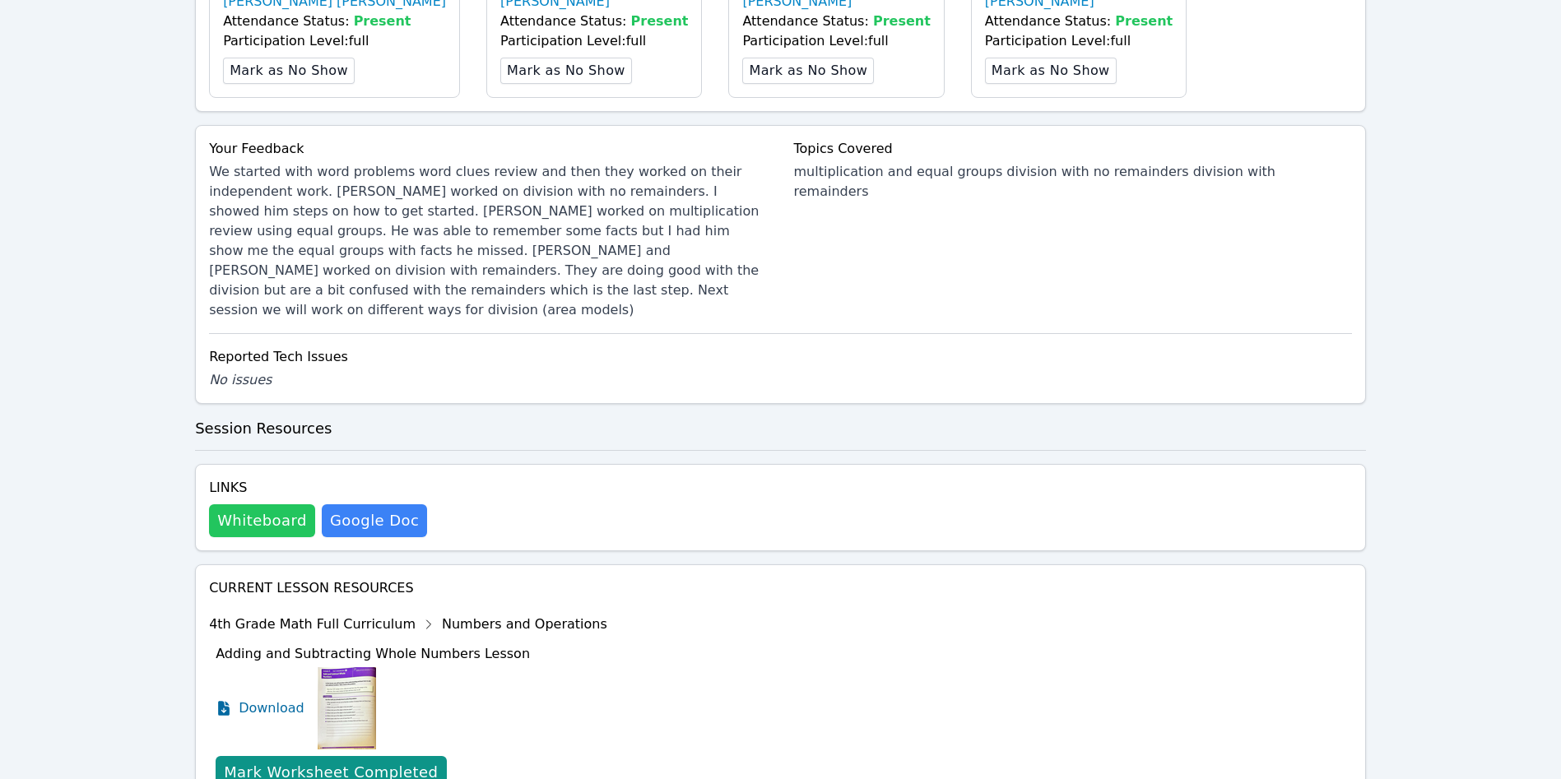
click at [245, 518] on button "Whiteboard" at bounding box center [262, 520] width 106 height 33
